Goal: Task Accomplishment & Management: Manage account settings

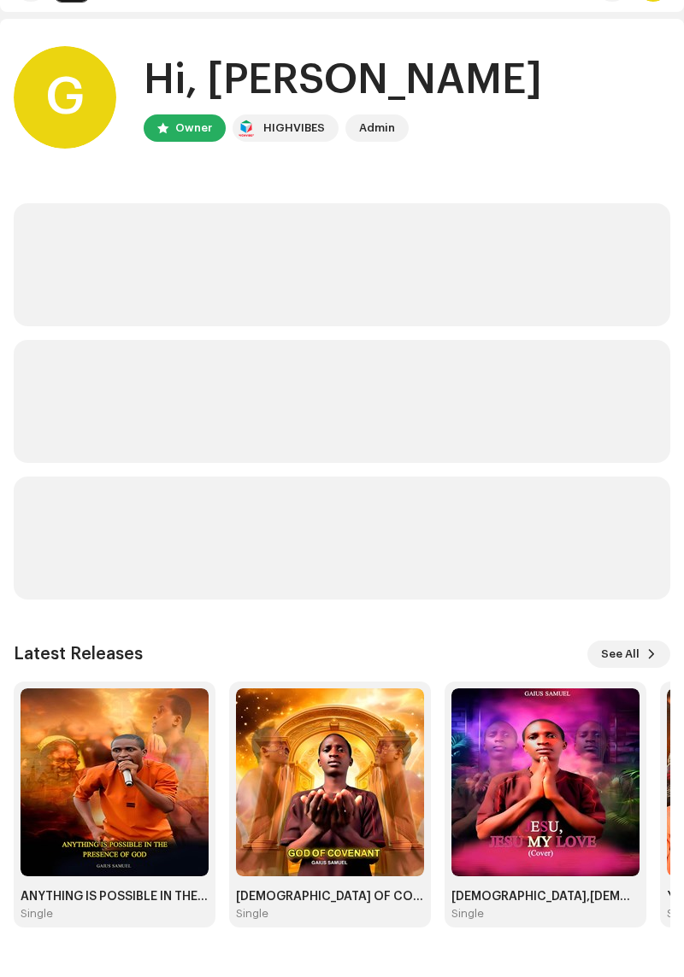
scroll to position [62, 0]
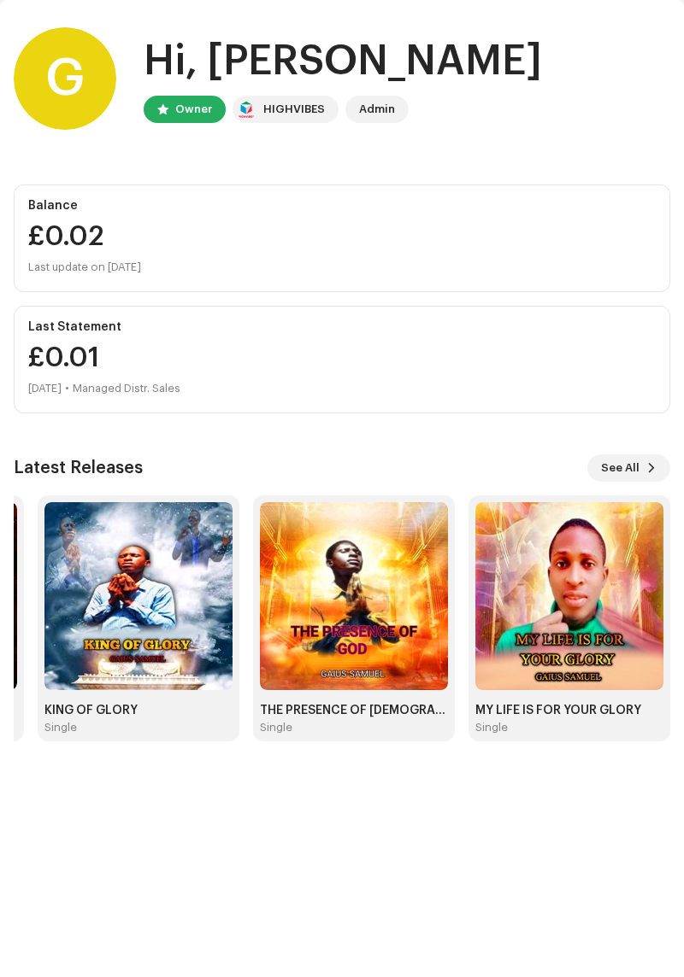
click at [543, 597] on img at bounding box center [569, 596] width 188 height 188
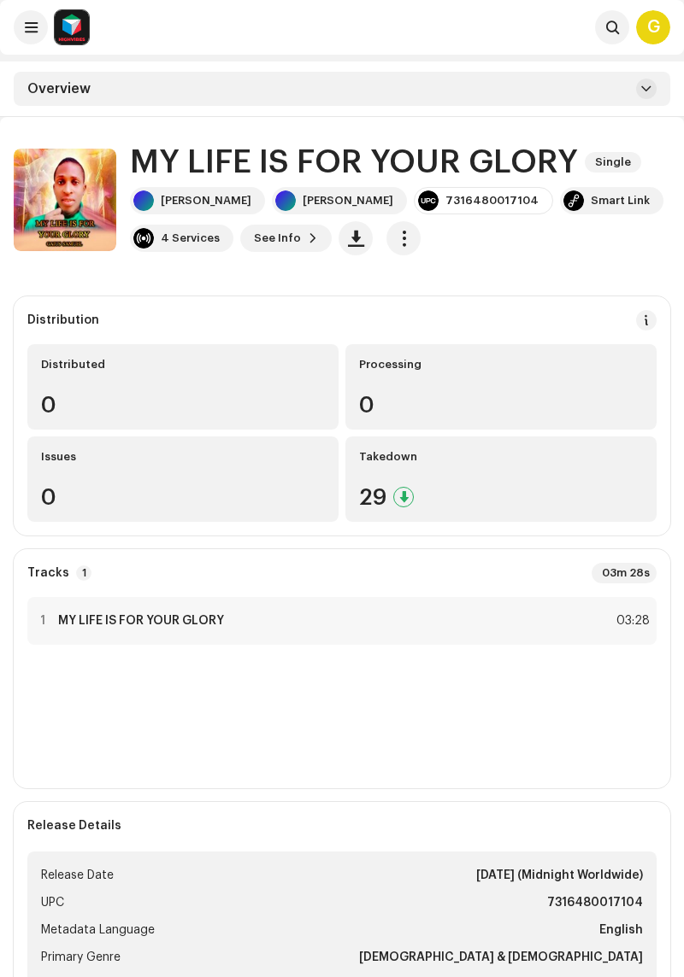
click at [396, 238] on span "button" at bounding box center [404, 239] width 16 height 14
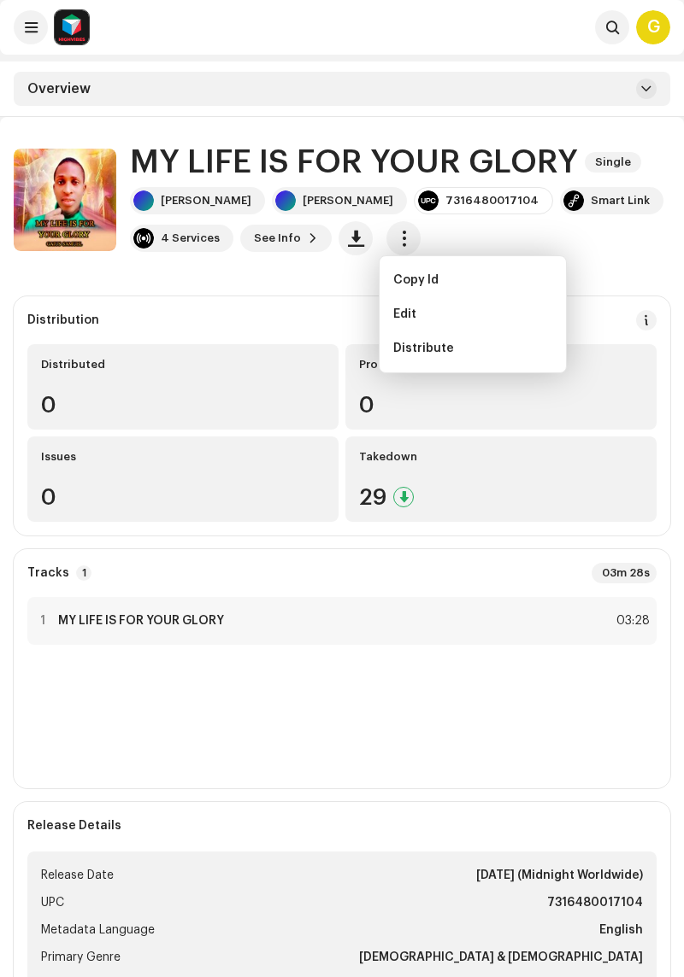
click at [461, 351] on div "Distribute" at bounding box center [472, 349] width 159 height 14
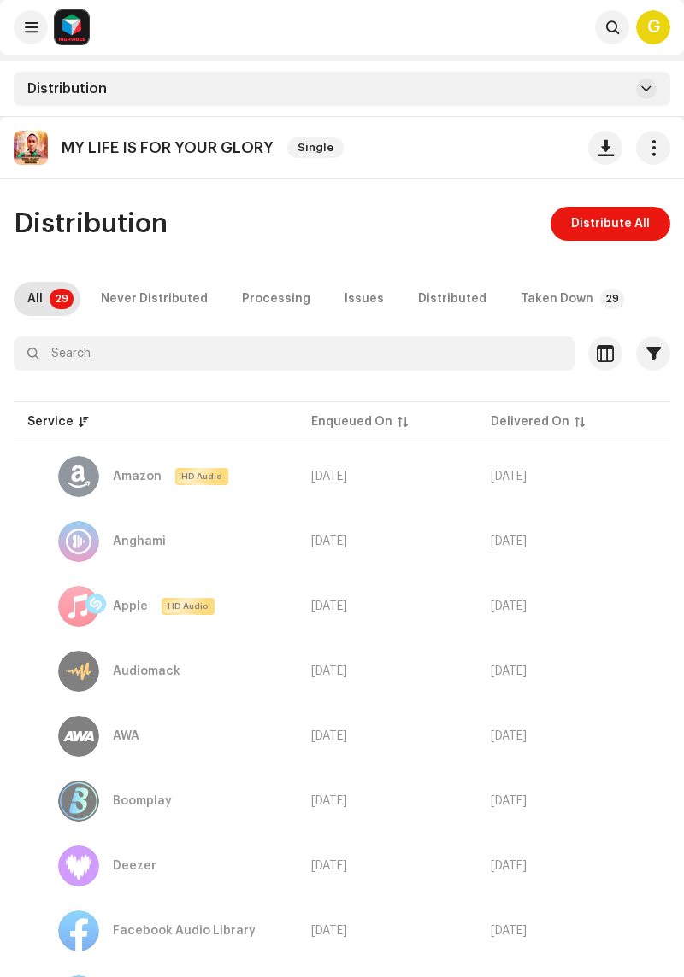
click at [599, 226] on span "Distribute All" at bounding box center [610, 224] width 79 height 34
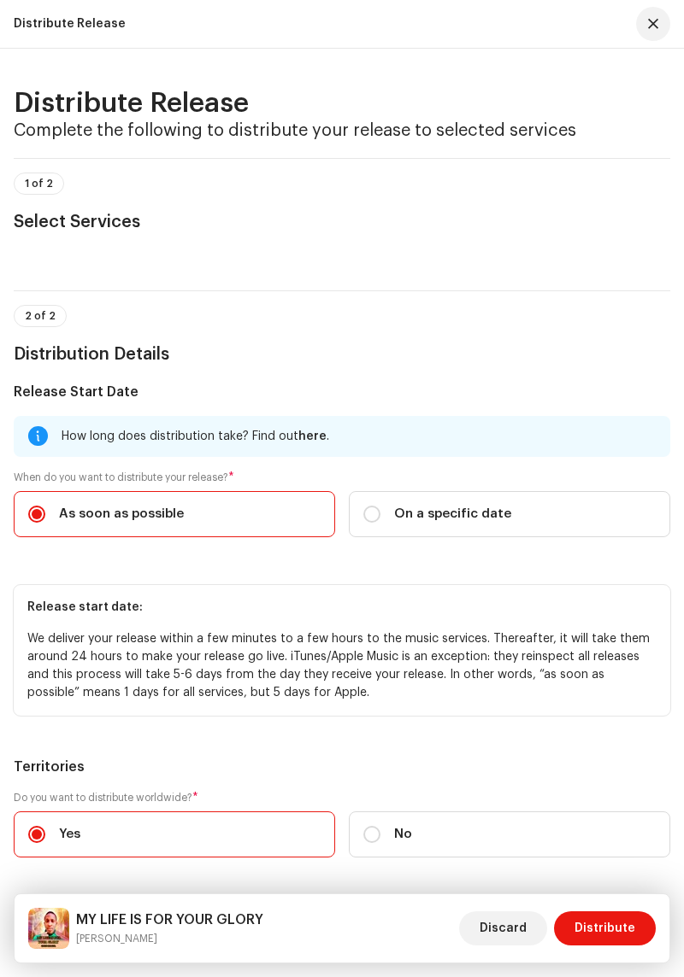
click at [373, 515] on input "On a specific date" at bounding box center [371, 514] width 17 height 17
radio input "true"
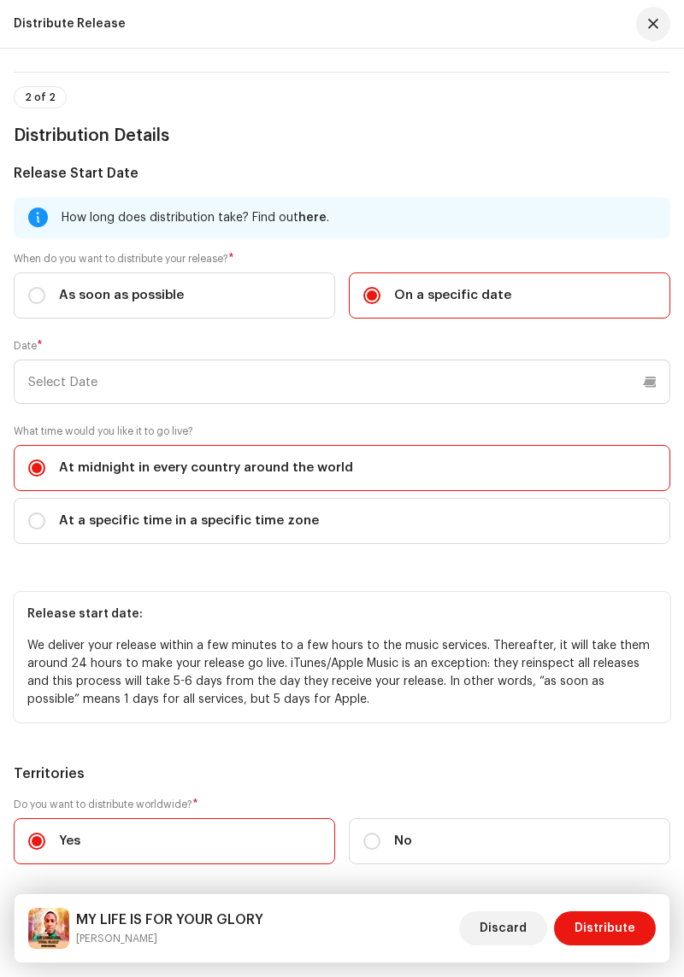
scroll to position [226, 0]
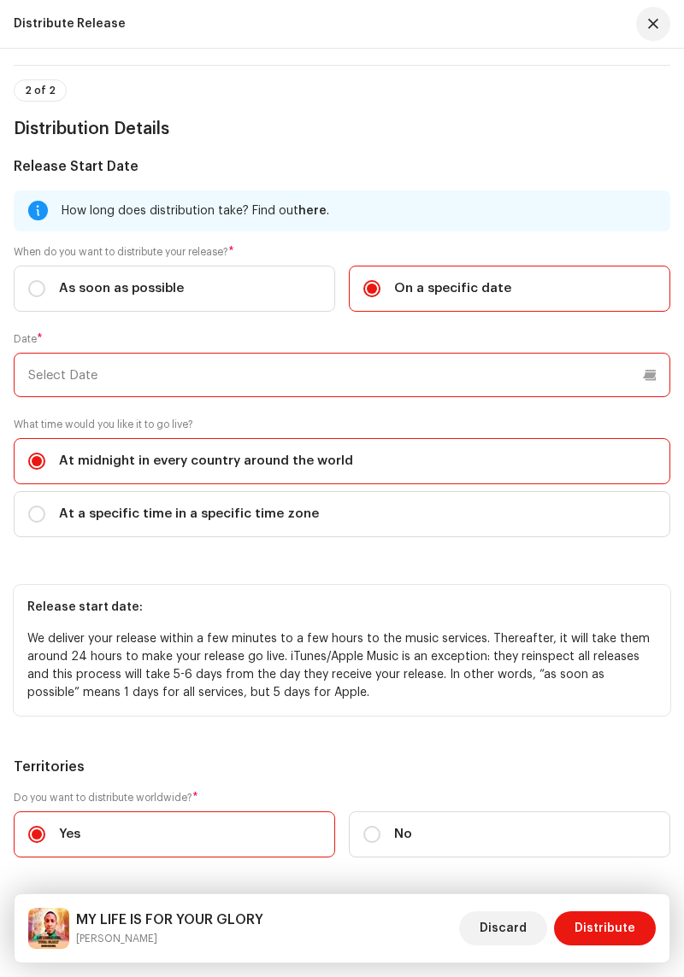
click at [625, 378] on input "text" at bounding box center [342, 375] width 656 height 44
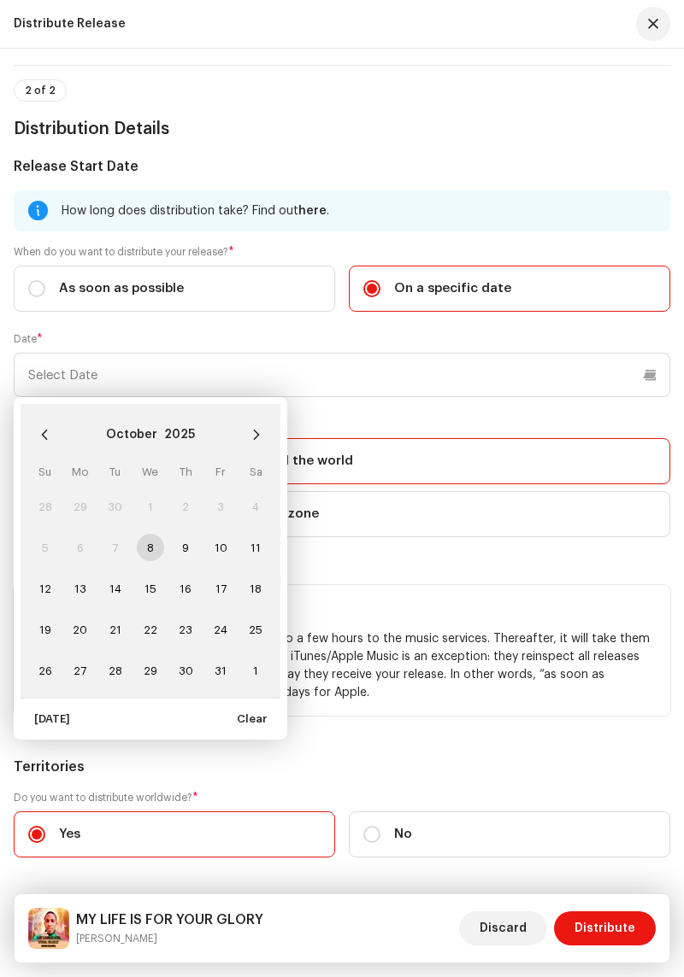
click at [185, 549] on span "9" at bounding box center [185, 547] width 27 height 27
type input "[DATE]"
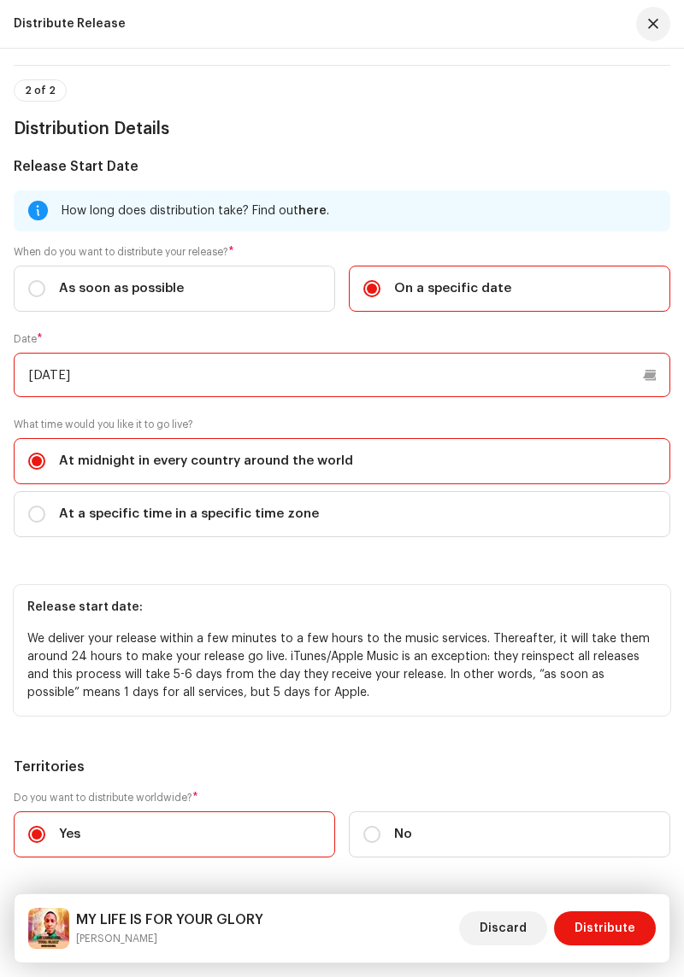
scroll to position [293, 0]
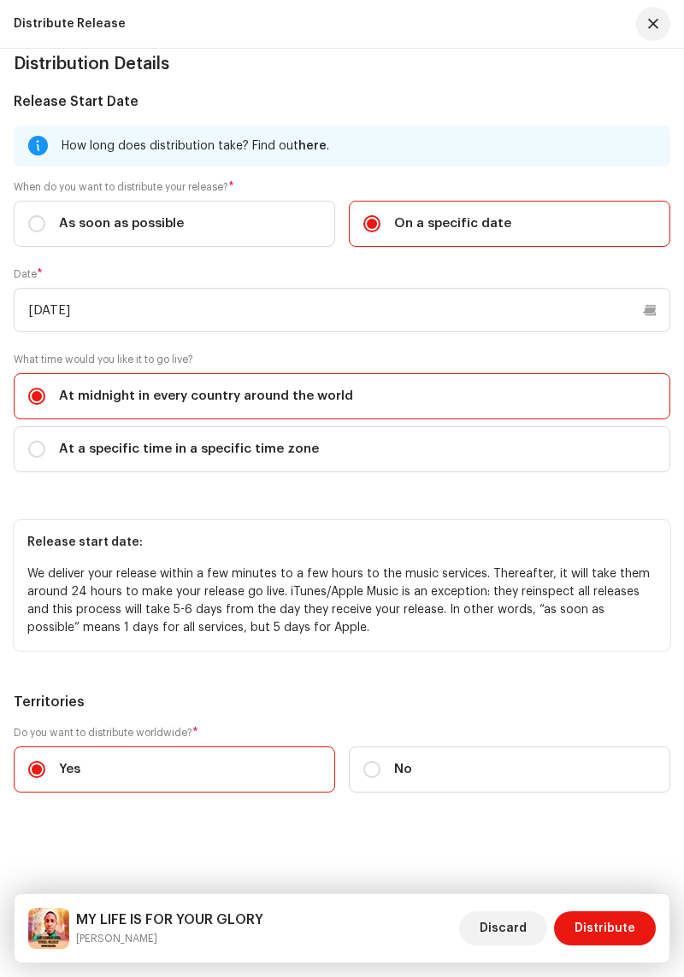
click at [592, 930] on span "Distribute" at bounding box center [604, 929] width 61 height 34
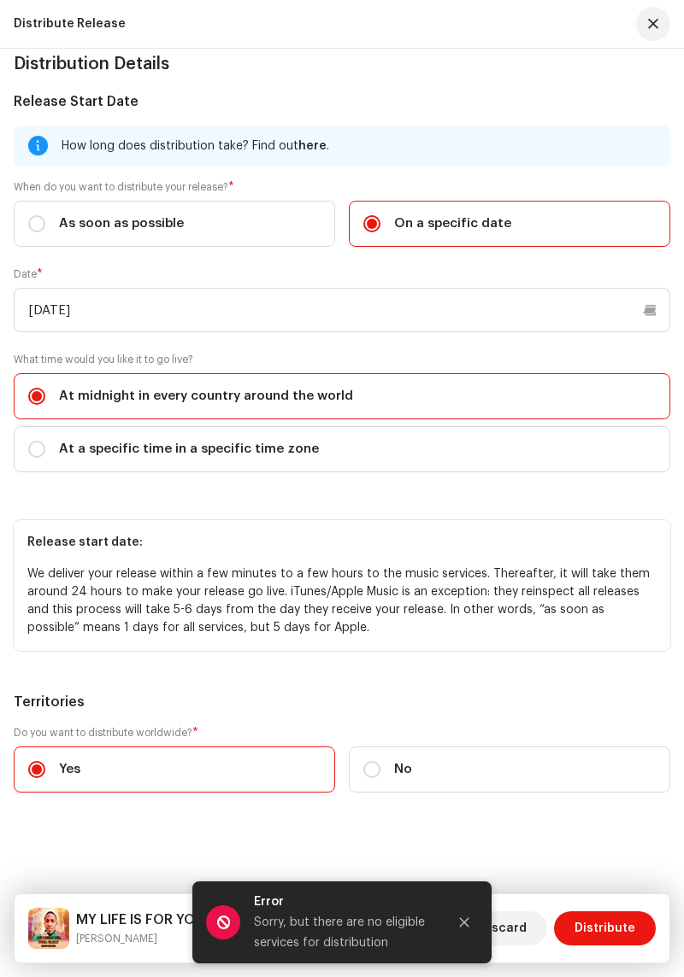
click at [599, 919] on span "Distribute" at bounding box center [604, 929] width 61 height 34
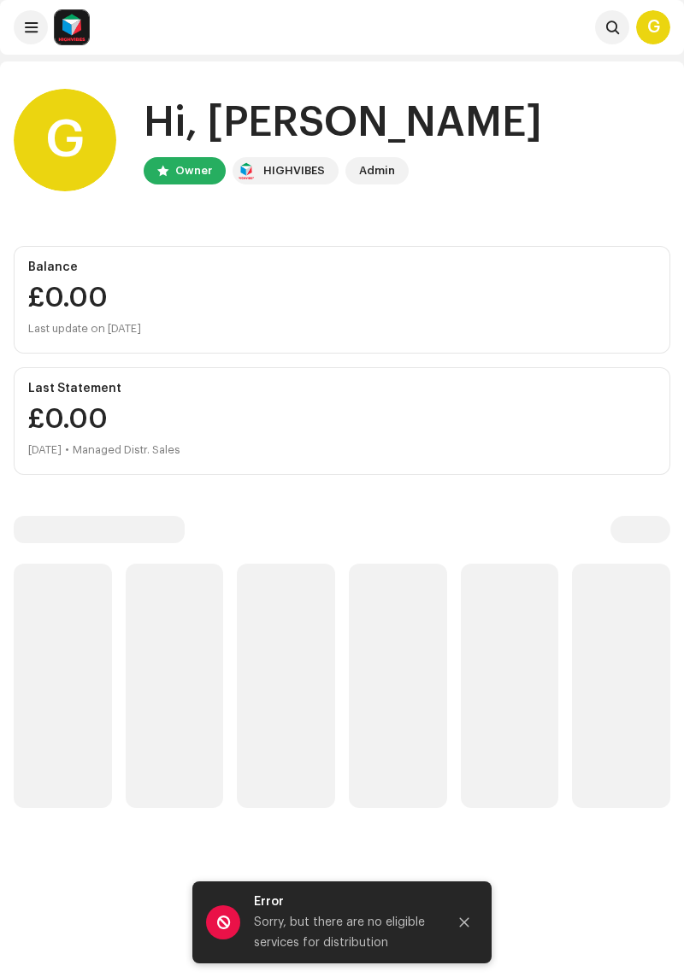
scroll to position [62, 0]
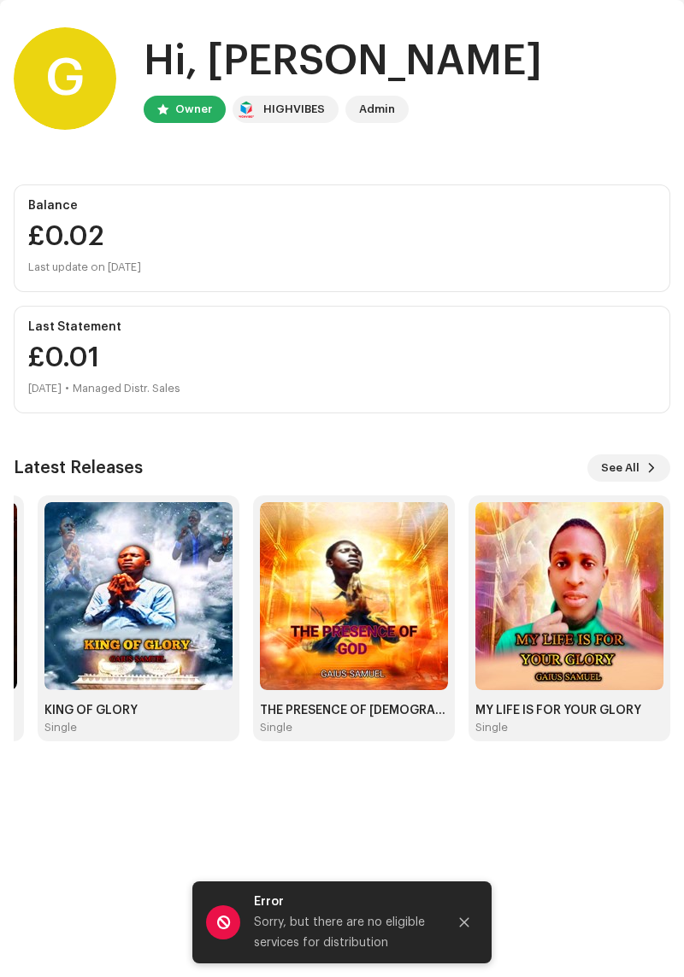
click at [569, 672] on img at bounding box center [569, 596] width 188 height 188
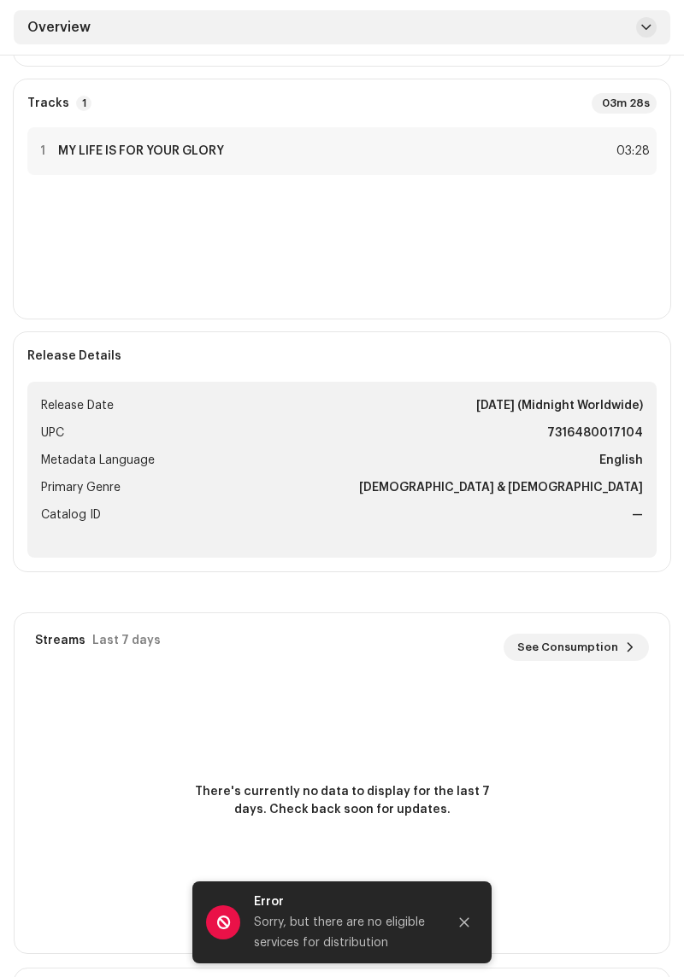
scroll to position [475, 0]
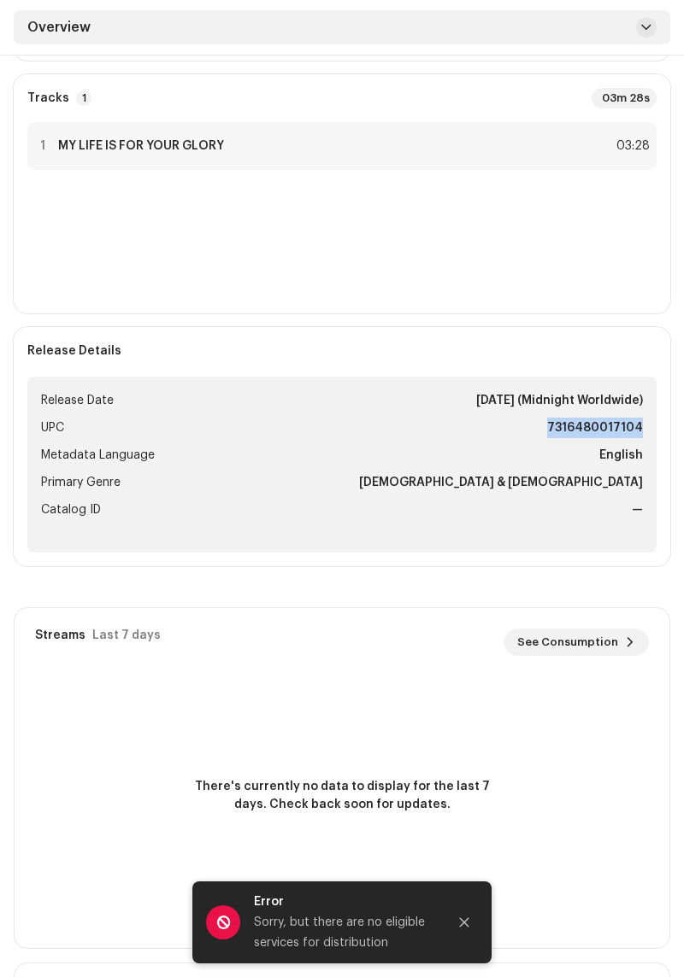
click at [426, 530] on ul "Release Date [DATE] (Midnight Worldwide) UPC 7316480017104 Metadata Language En…" at bounding box center [341, 465] width 629 height 176
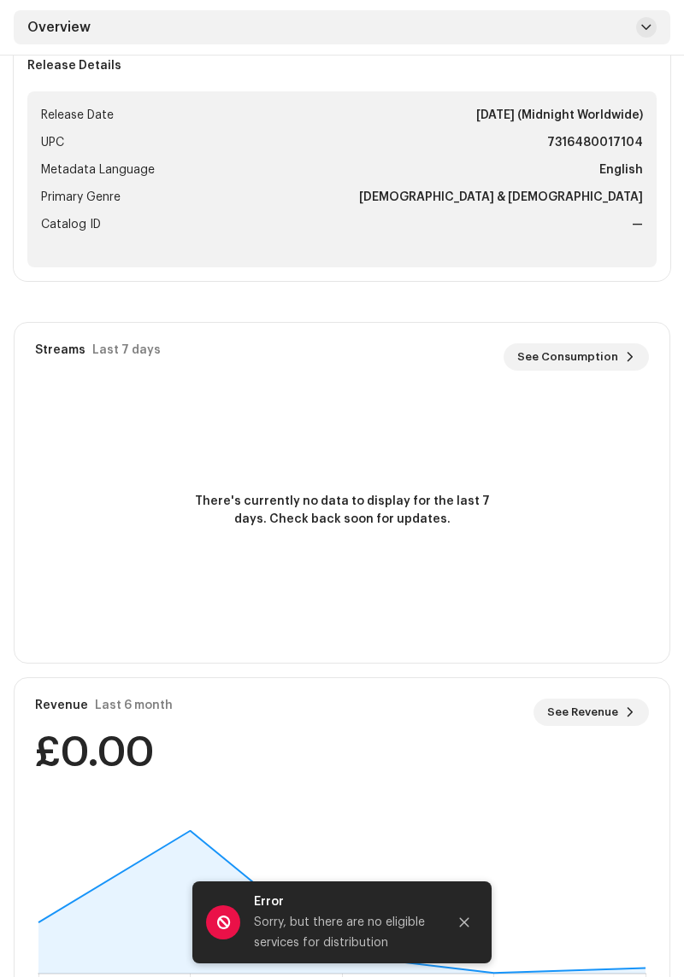
scroll to position [775, 0]
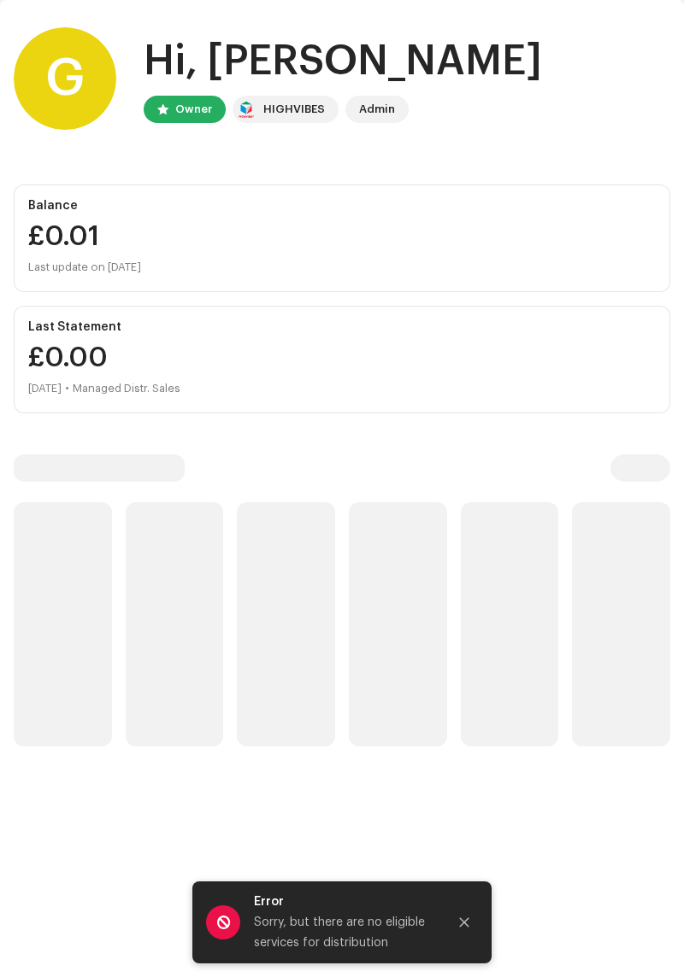
scroll to position [62, 0]
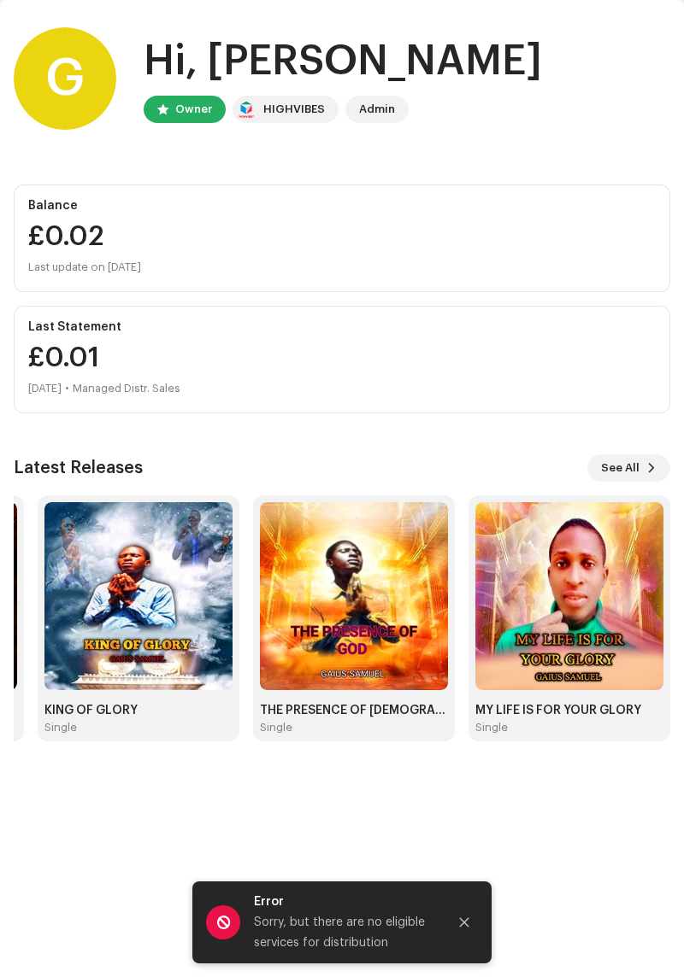
click at [366, 647] on img at bounding box center [354, 596] width 188 height 188
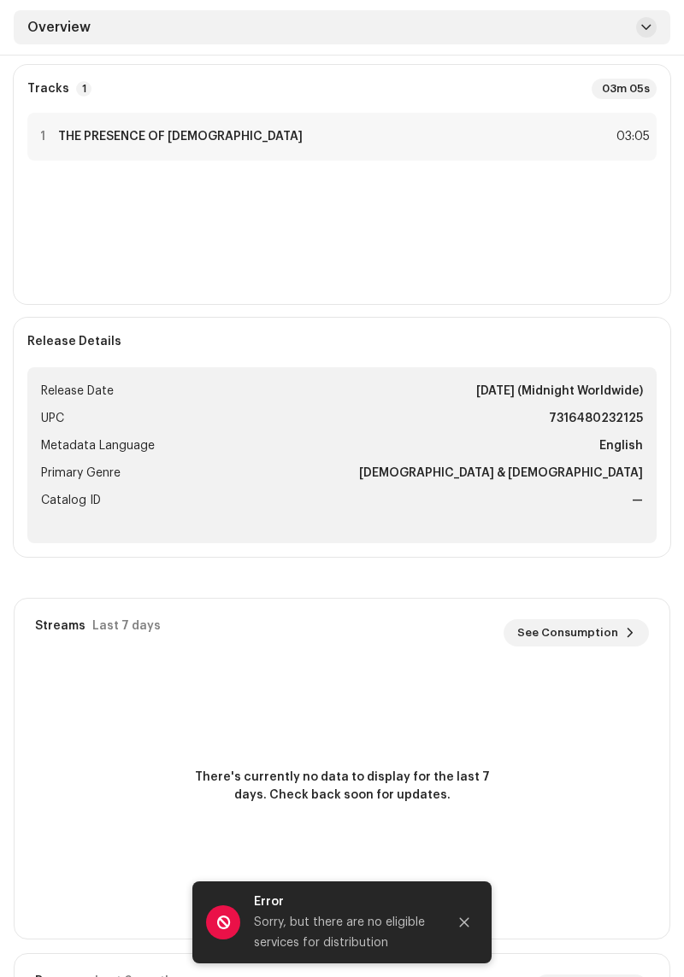
scroll to position [526, 0]
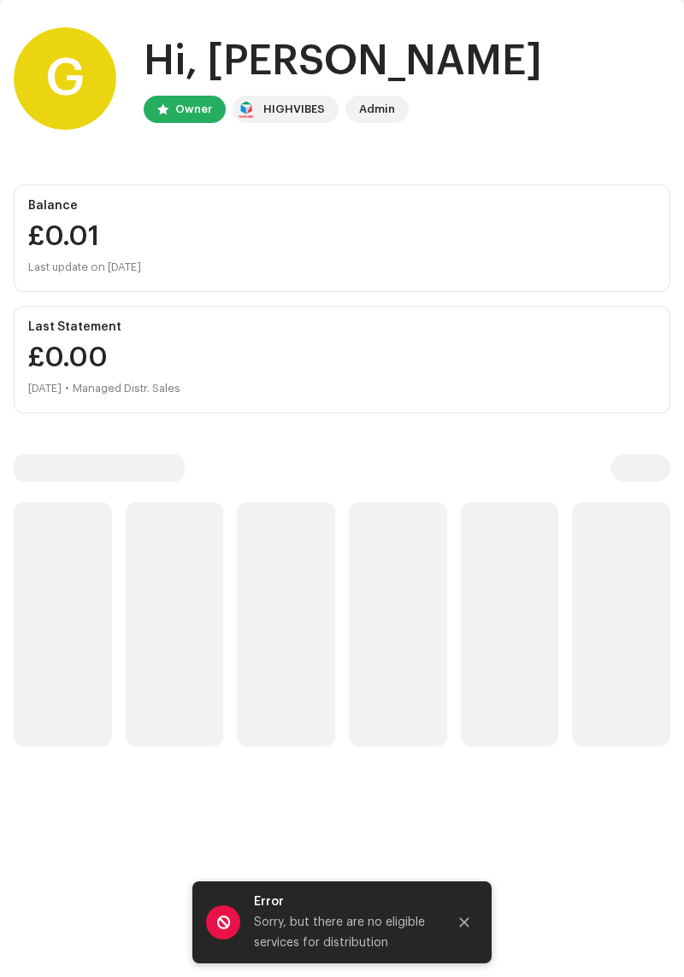
scroll to position [62, 0]
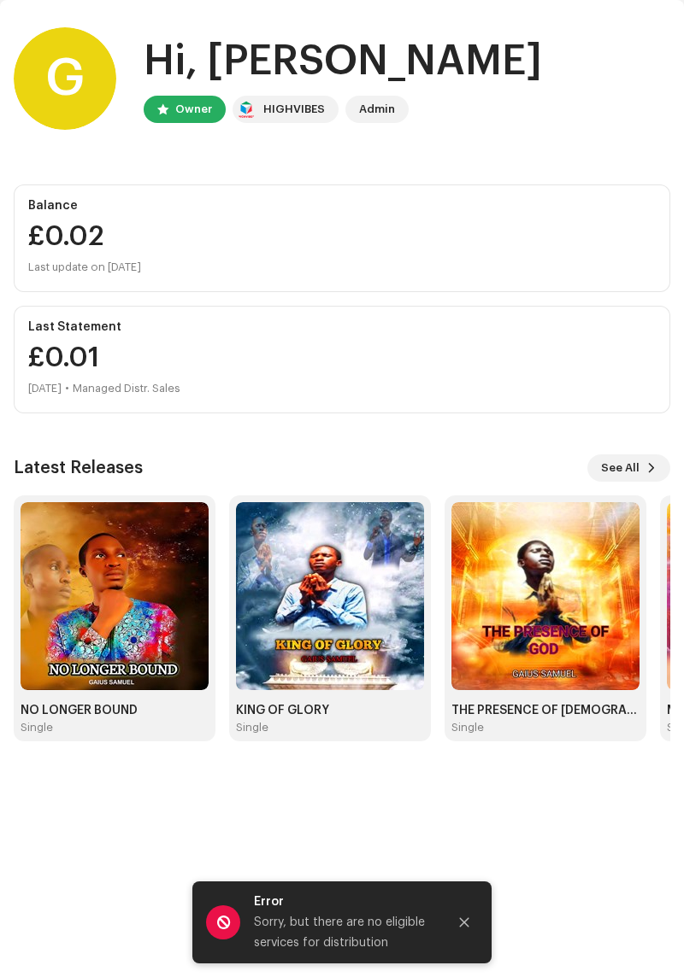
click at [361, 639] on img at bounding box center [330, 596] width 188 height 188
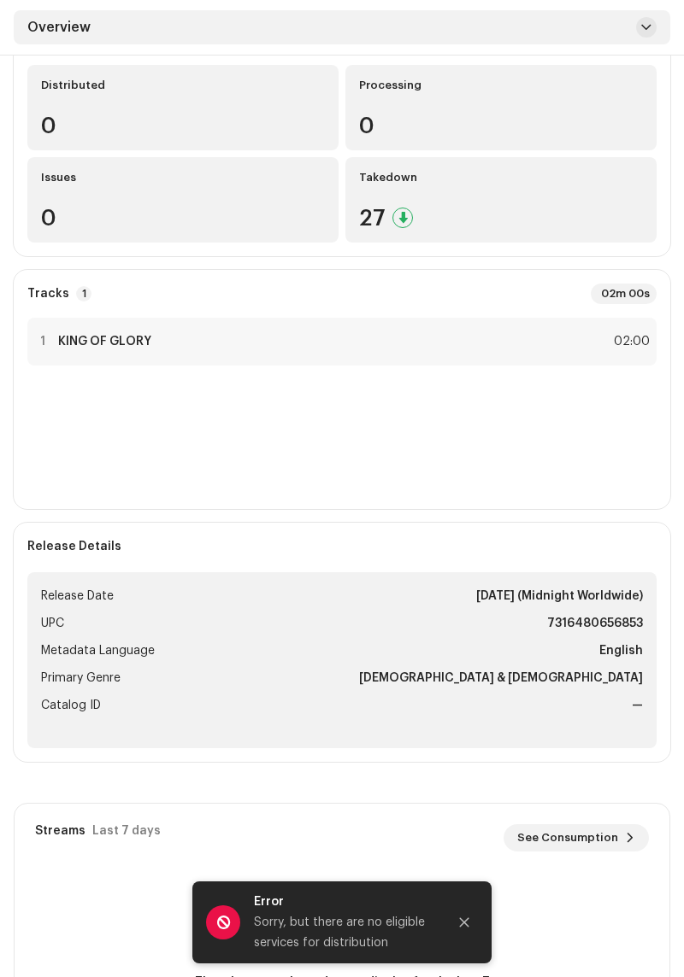
scroll to position [274, 0]
